Goal: Navigation & Orientation: Find specific page/section

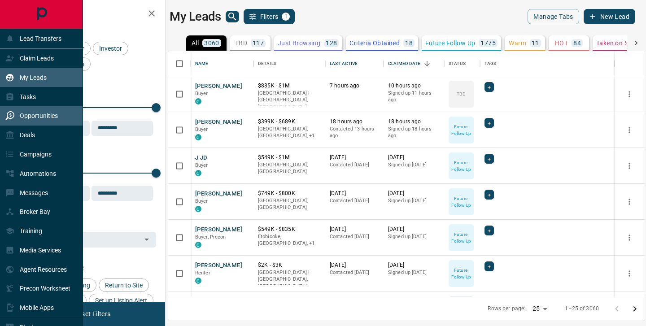
scroll to position [246, 476]
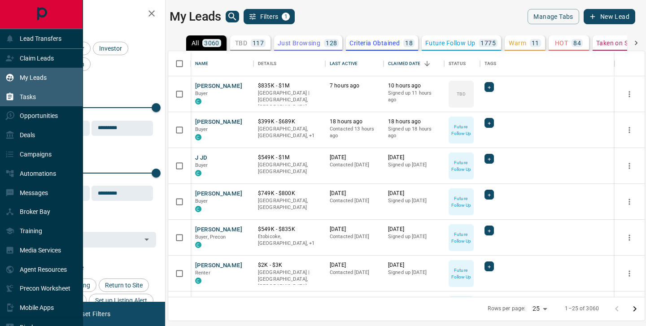
click at [20, 99] on p "Tasks" at bounding box center [28, 96] width 16 height 7
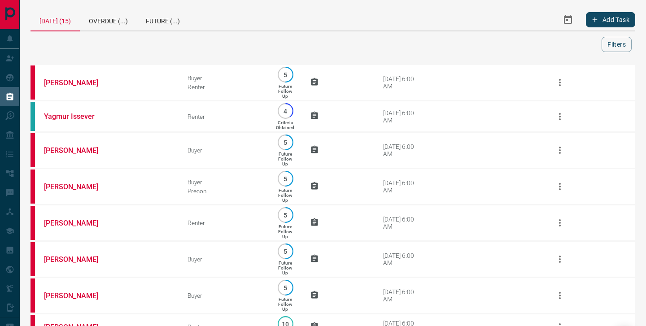
click at [564, 21] on icon "Select Date Range" at bounding box center [567, 19] width 11 height 11
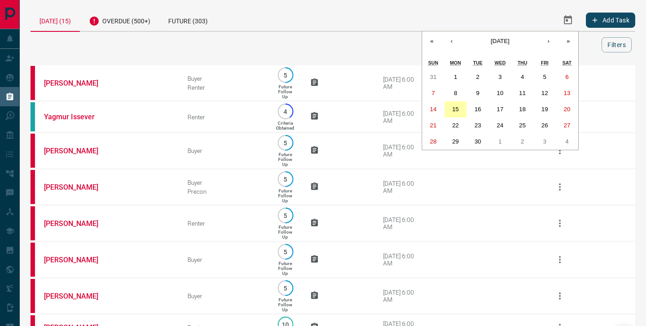
click at [456, 109] on abbr "15" at bounding box center [455, 109] width 7 height 7
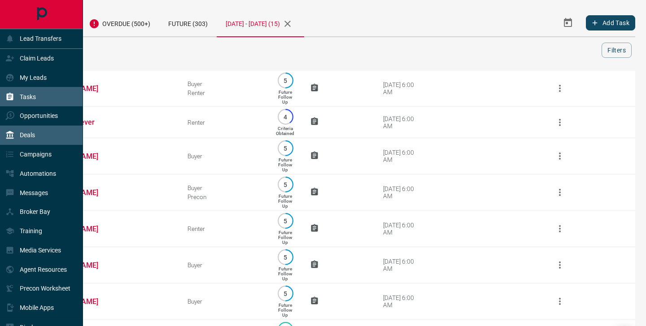
click at [30, 137] on p "Deals" at bounding box center [27, 134] width 15 height 7
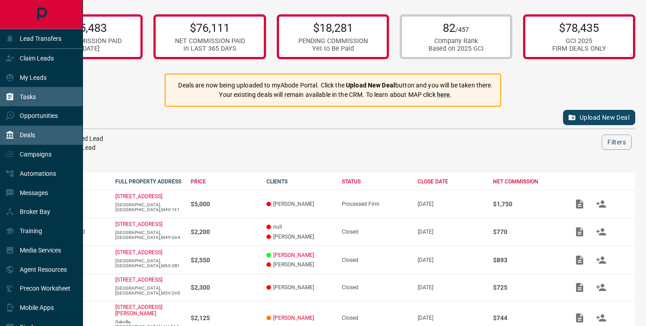
click at [22, 95] on p "Tasks" at bounding box center [28, 96] width 16 height 7
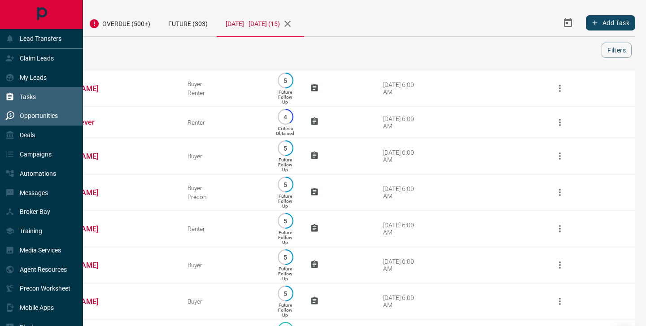
click at [31, 118] on p "Opportunities" at bounding box center [39, 115] width 38 height 7
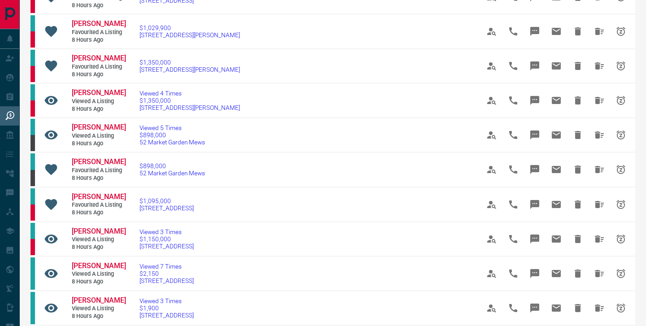
scroll to position [259, 0]
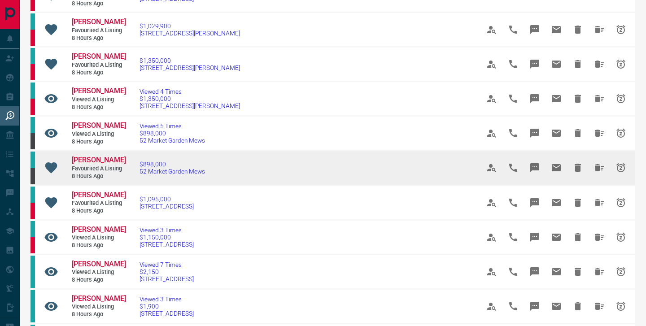
click at [89, 160] on span "[PERSON_NAME]" at bounding box center [99, 160] width 54 height 9
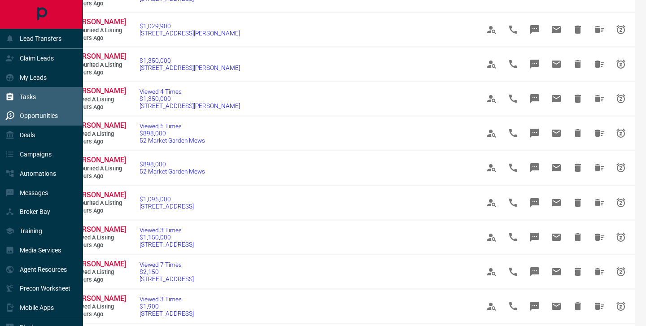
click at [33, 101] on div "Tasks" at bounding box center [20, 96] width 30 height 15
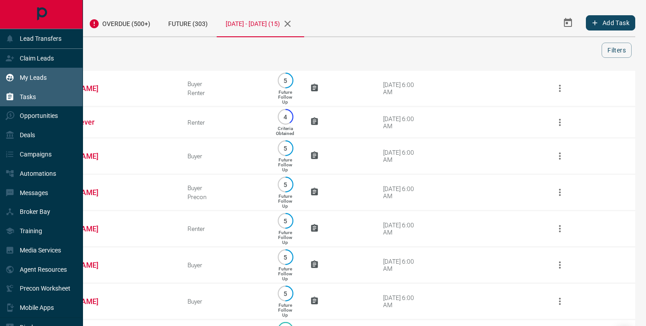
click at [13, 75] on icon at bounding box center [9, 77] width 9 height 9
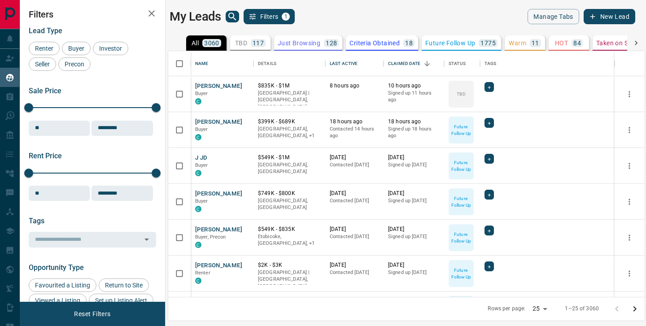
scroll to position [246, 476]
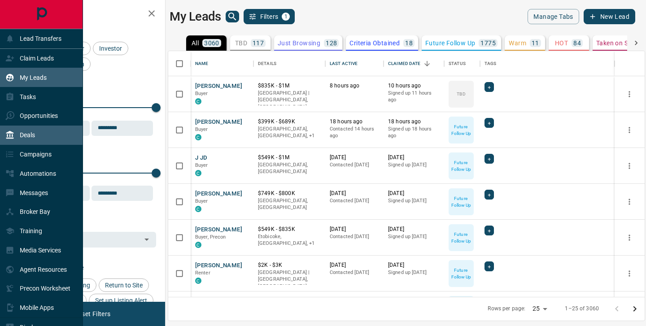
click at [27, 137] on p "Deals" at bounding box center [27, 134] width 15 height 7
